Goal: Find specific page/section: Find specific page/section

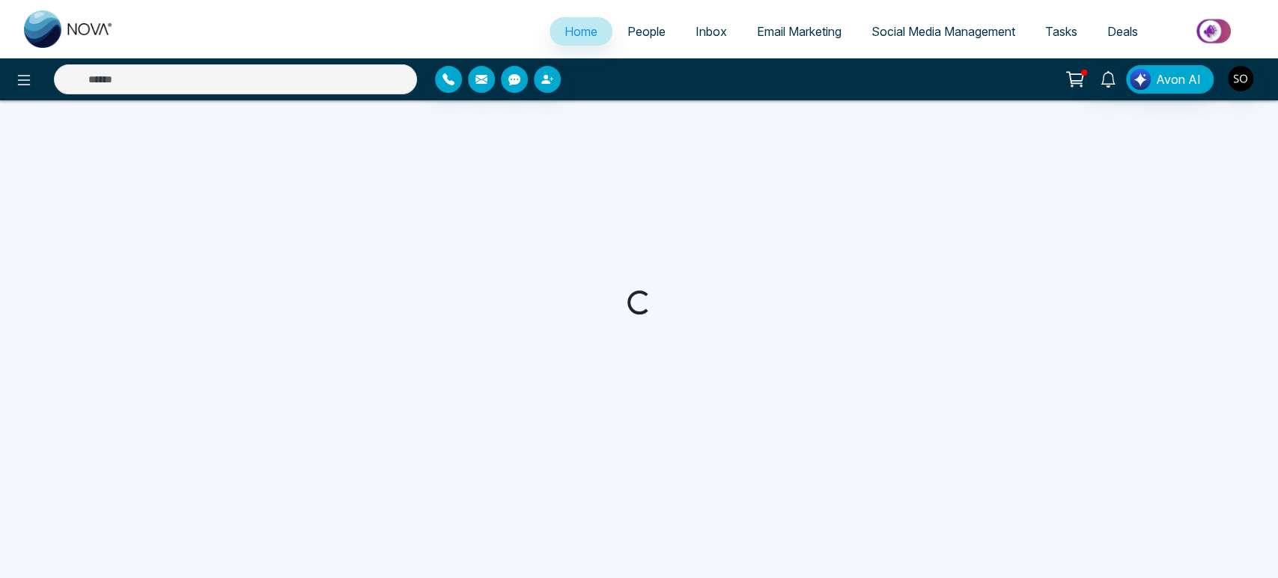
select select "*"
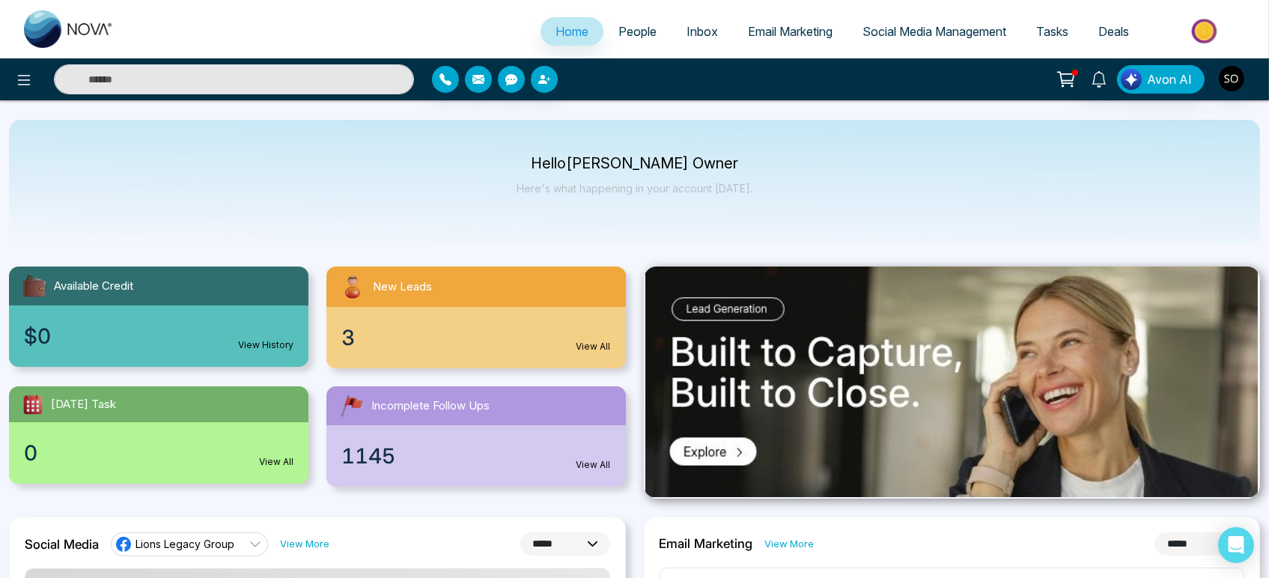
click at [631, 39] on span "People" at bounding box center [638, 31] width 38 height 15
